Goal: Task Accomplishment & Management: Complete application form

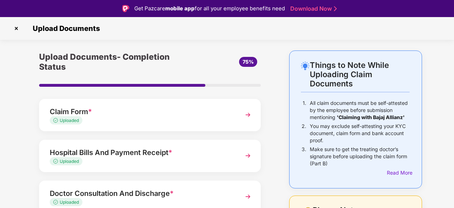
drag, startPoint x: 0, startPoint y: 0, endPoint x: 360, endPoint y: 43, distance: 362.4
click at [360, 43] on section "Upload Documents Things to Note While Uploading Claim Documents 1. All claim do…" at bounding box center [227, 179] width 454 height 324
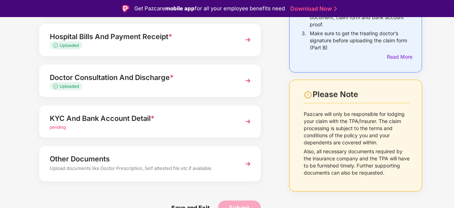
scroll to position [115, 0]
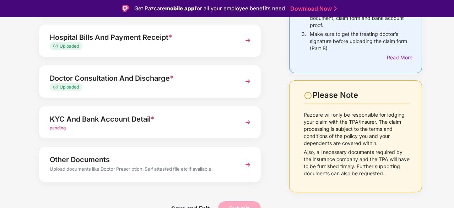
click at [160, 116] on div "KYC And Bank Account Detail *" at bounding box center [141, 118] width 183 height 11
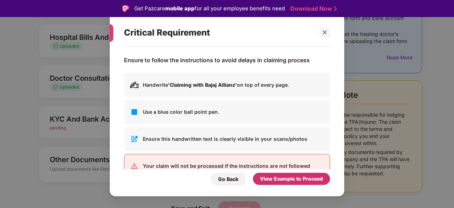
click at [265, 178] on div "View Example to Proceed" at bounding box center [291, 179] width 63 height 8
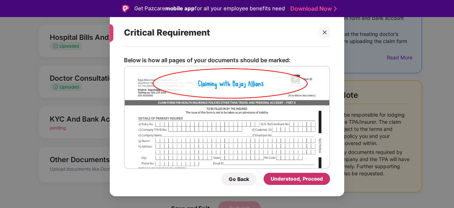
click at [273, 177] on div "Understood, Proceed" at bounding box center [296, 179] width 52 height 8
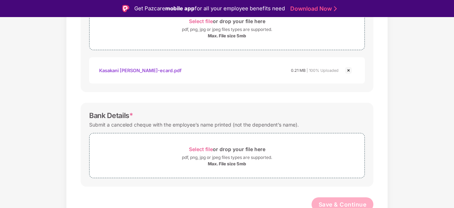
scroll to position [278, 0]
click at [210, 147] on span "Select file" at bounding box center [201, 150] width 24 height 6
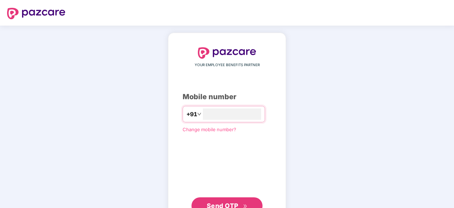
type input "**********"
click at [225, 201] on span "Send OTP" at bounding box center [227, 205] width 41 height 10
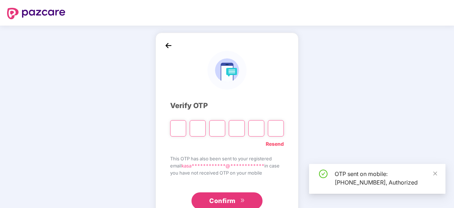
scroll to position [23, 0]
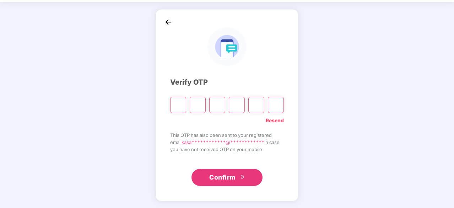
type input "*"
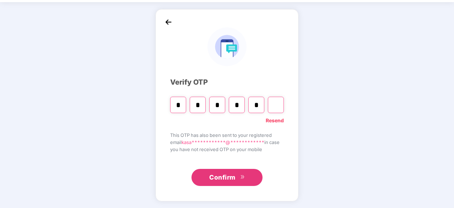
type input "*"
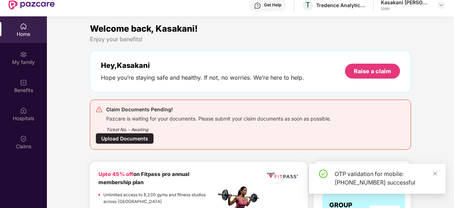
click at [136, 140] on div "Upload Documents" at bounding box center [124, 138] width 58 height 11
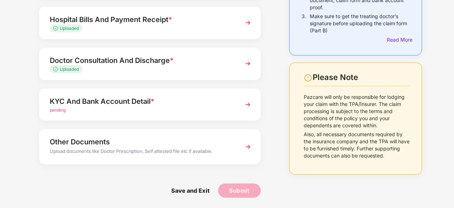
scroll to position [115, 0]
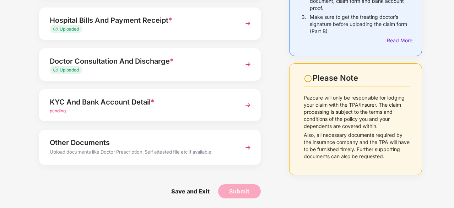
click at [158, 108] on div "pending" at bounding box center [141, 111] width 183 height 7
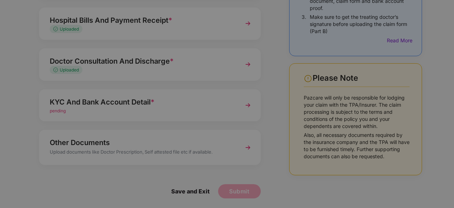
scroll to position [0, 0]
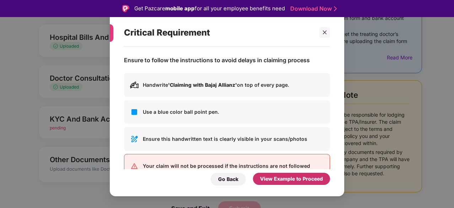
click at [289, 176] on div "View Example to Proceed" at bounding box center [291, 179] width 63 height 8
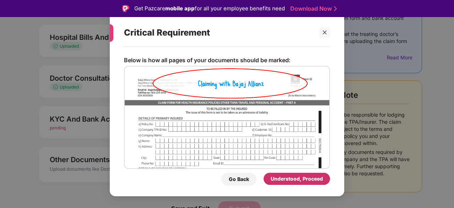
click at [289, 176] on div "Understood, Proceed" at bounding box center [296, 179] width 52 height 8
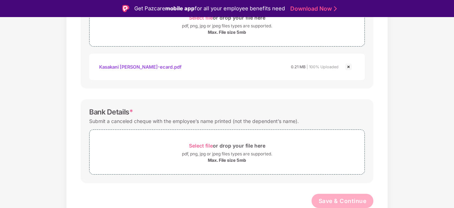
scroll to position [281, 0]
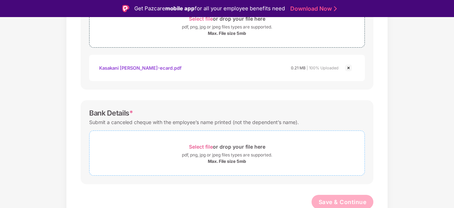
click at [210, 145] on span "Select file" at bounding box center [201, 146] width 24 height 6
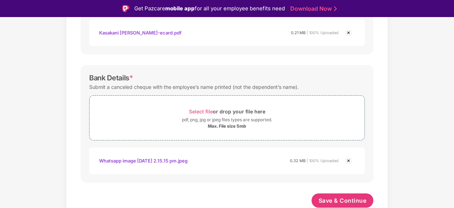
scroll to position [316, 0]
click at [348, 198] on span "Save & Continue" at bounding box center [342, 201] width 48 height 8
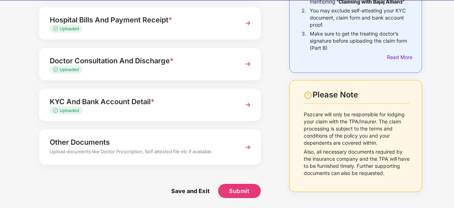
scroll to position [98, 0]
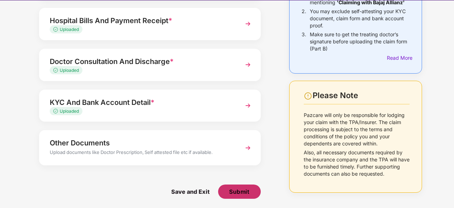
click at [239, 190] on span "Submit" at bounding box center [239, 191] width 20 height 8
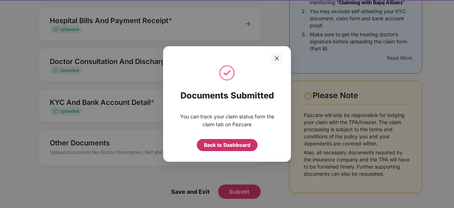
click at [232, 145] on div "Back to Dashboard" at bounding box center [227, 145] width 46 height 8
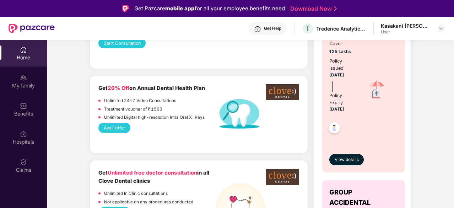
scroll to position [335, 0]
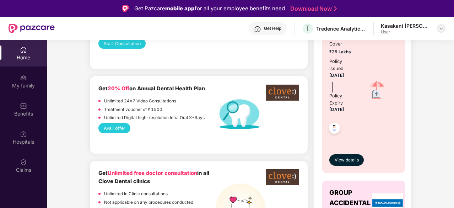
click at [440, 29] on img at bounding box center [441, 29] width 6 height 6
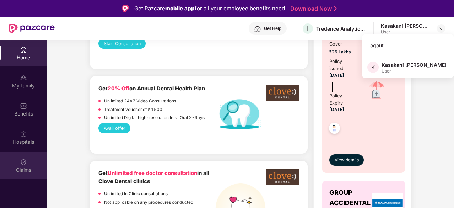
click at [21, 160] on img at bounding box center [23, 161] width 7 height 7
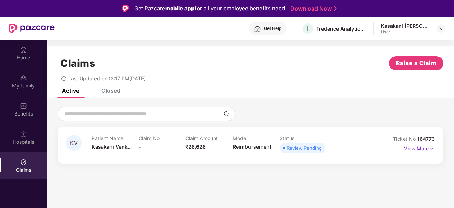
click at [429, 149] on img at bounding box center [431, 148] width 6 height 8
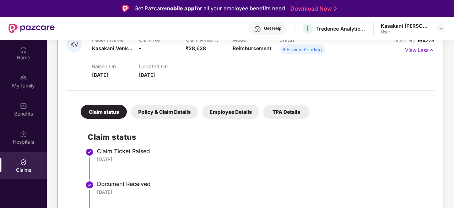
scroll to position [99, 0]
click at [183, 116] on div "Policy & Claim Details" at bounding box center [164, 112] width 67 height 14
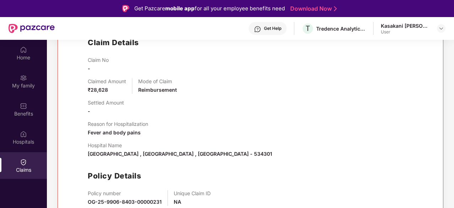
scroll to position [109, 0]
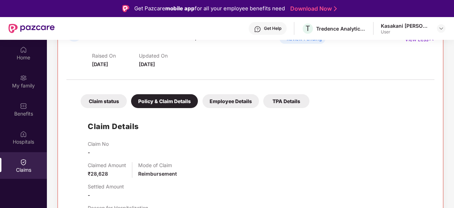
click at [228, 105] on div "Employee Details" at bounding box center [230, 101] width 56 height 14
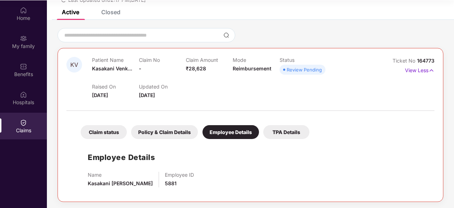
scroll to position [39, 0]
click at [274, 127] on div "TPA Details" at bounding box center [286, 132] width 46 height 14
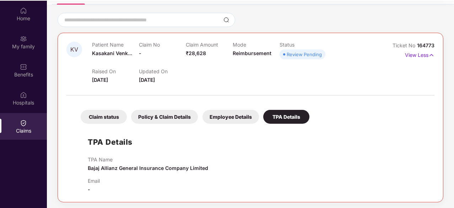
scroll to position [0, 0]
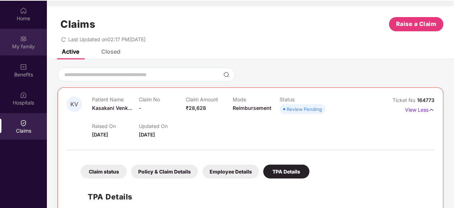
click at [16, 49] on div "My family" at bounding box center [23, 46] width 47 height 7
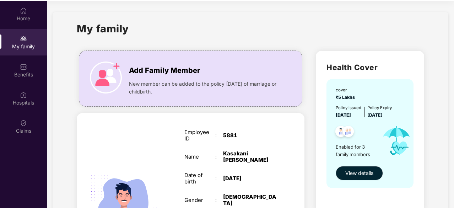
click at [278, 42] on div "My family" at bounding box center [250, 33] width 347 height 24
